Goal: Book appointment/travel/reservation

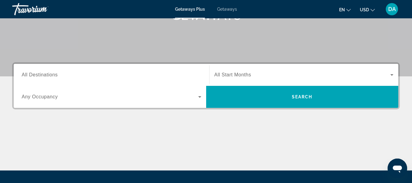
scroll to position [106, 0]
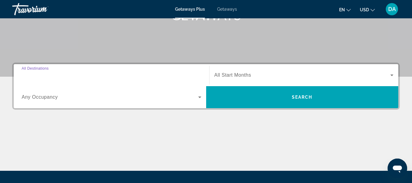
click at [41, 78] on input "Destination All Destinations" at bounding box center [111, 75] width 179 height 7
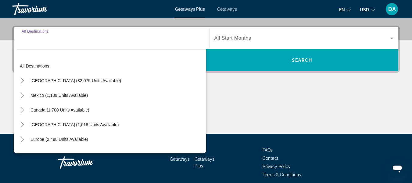
scroll to position [149, 0]
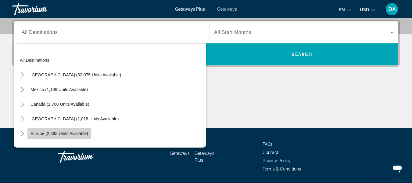
click at [52, 132] on span "Europe (2,498 units available)" at bounding box center [59, 133] width 58 height 5
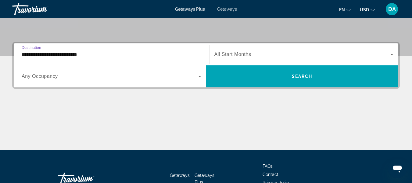
scroll to position [126, 0]
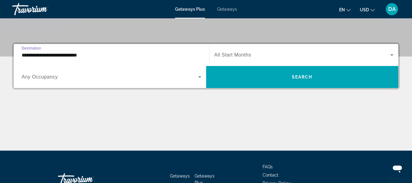
click at [70, 57] on input "**********" at bounding box center [111, 55] width 179 height 7
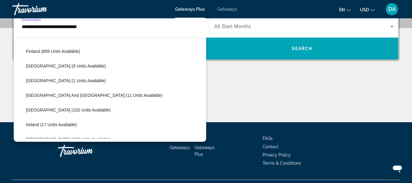
scroll to position [150, 0]
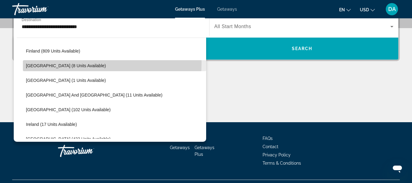
click at [64, 62] on span "Search widget" at bounding box center [114, 65] width 183 height 15
type input "**********"
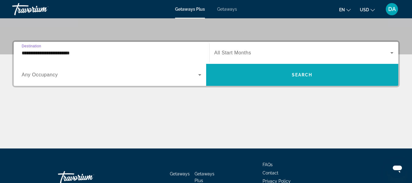
scroll to position [128, 0]
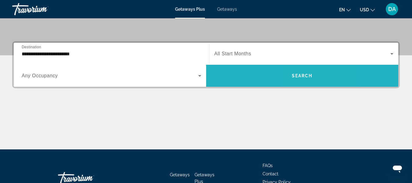
click at [301, 75] on span "Search" at bounding box center [302, 75] width 21 height 5
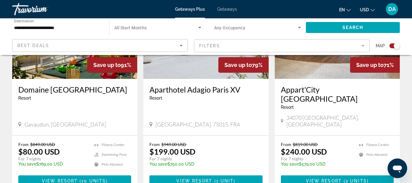
scroll to position [283, 0]
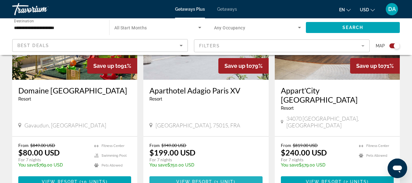
click at [207, 179] on span "View Resort" at bounding box center [194, 181] width 36 height 5
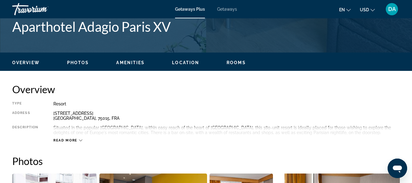
scroll to position [256, 0]
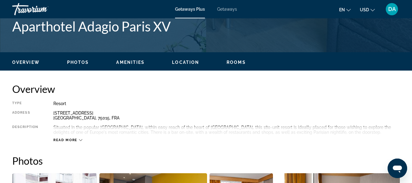
click at [66, 140] on span "Read more" at bounding box center [65, 140] width 24 height 4
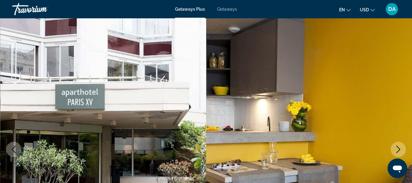
scroll to position [0, 0]
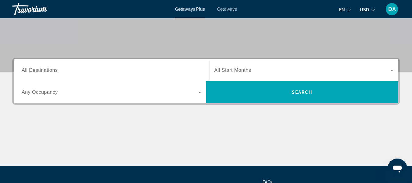
scroll to position [111, 0]
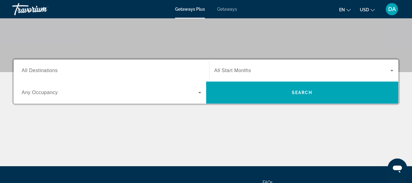
click at [47, 91] on span "Any Occupancy" at bounding box center [40, 92] width 36 height 5
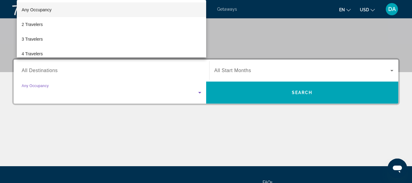
scroll to position [149, 0]
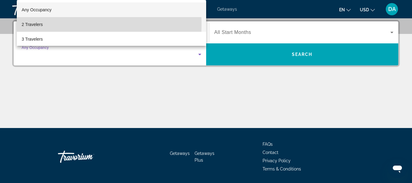
click at [41, 24] on span "2 Travelers" at bounding box center [32, 24] width 21 height 7
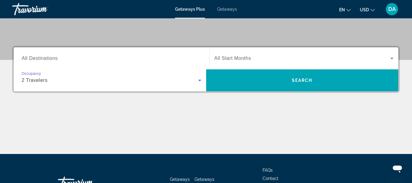
scroll to position [122, 0]
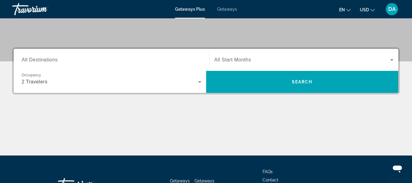
click at [42, 59] on span "All Destinations" at bounding box center [40, 59] width 36 height 5
click at [42, 59] on input "Destination All Destinations" at bounding box center [111, 59] width 179 height 7
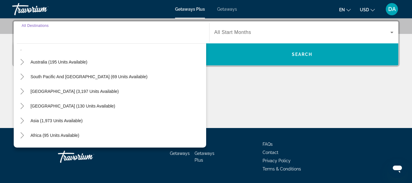
scroll to position [87, 0]
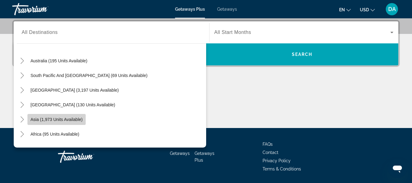
click at [57, 119] on span "Asia (1,973 units available)" at bounding box center [56, 119] width 52 height 5
type input "**********"
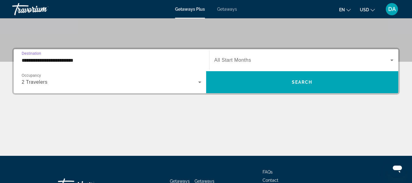
scroll to position [121, 0]
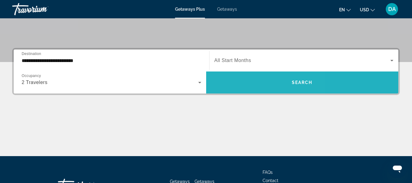
click at [245, 82] on span "Search widget" at bounding box center [302, 82] width 192 height 15
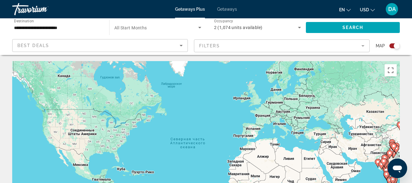
click at [363, 47] on mat-form-field "Filters" at bounding box center [282, 45] width 176 height 13
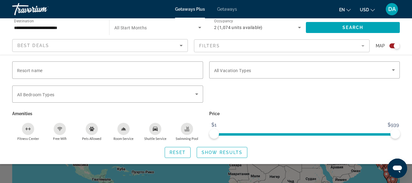
click at [363, 43] on mat-form-field "Filters" at bounding box center [282, 45] width 176 height 13
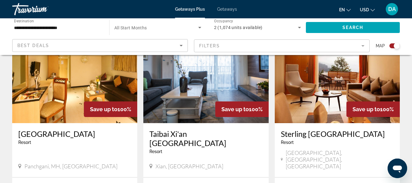
scroll to position [922, 0]
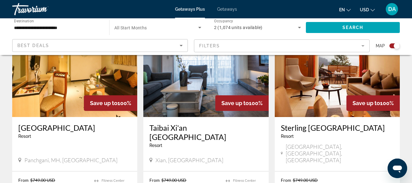
click at [199, 123] on h3 "Taibai Xi'an [GEOGRAPHIC_DATA]" at bounding box center [205, 132] width 113 height 18
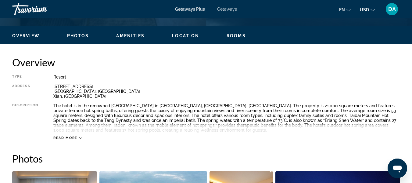
scroll to position [284, 0]
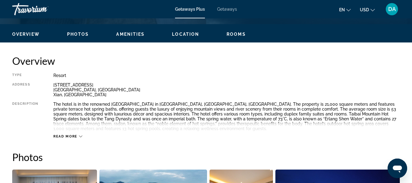
click at [74, 137] on span "Read more" at bounding box center [65, 136] width 24 height 4
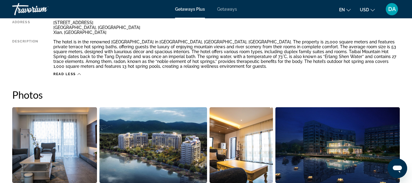
scroll to position [336, 0]
